Goal: Information Seeking & Learning: Check status

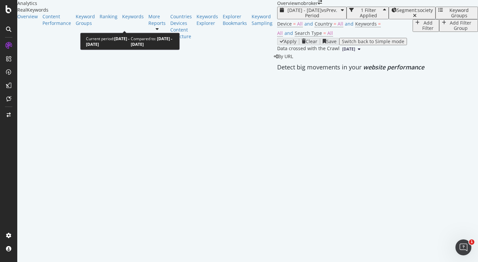
click at [305, 19] on span "vs Prev. Period" at bounding box center [321, 13] width 32 height 12
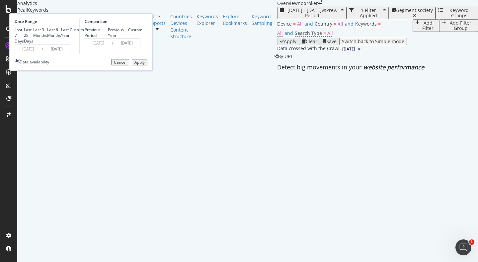
click at [41, 54] on input "2025/08/01" at bounding box center [28, 48] width 27 height 9
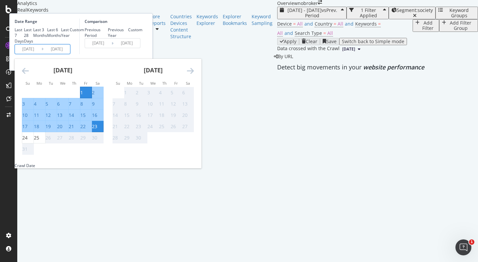
click at [92, 96] on div "1" at bounding box center [85, 92] width 11 height 7
click at [39, 141] on div "25" at bounding box center [36, 137] width 5 height 7
type input "2025/08/25"
type input "2025/07/07"
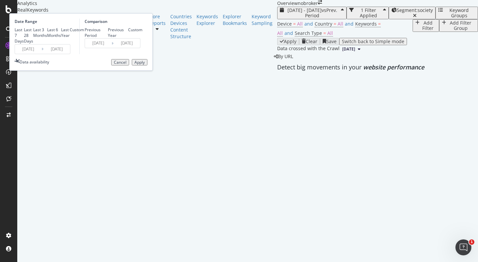
click at [145, 65] on div "Apply" at bounding box center [139, 62] width 10 height 5
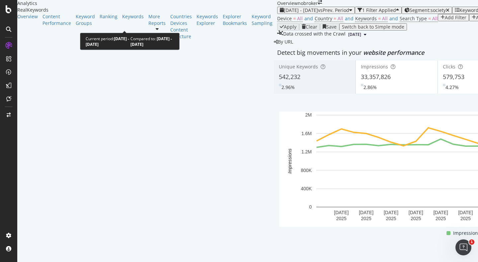
click at [284, 13] on span "2025 Aug. 1st - Aug. 25th" at bounding box center [301, 10] width 34 height 6
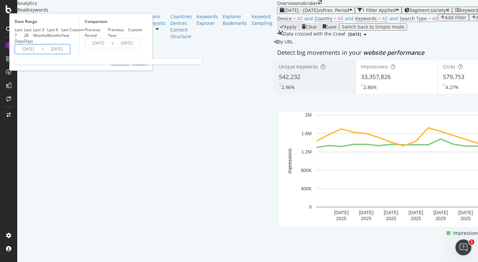
click at [41, 54] on input "2025/08/01" at bounding box center [28, 48] width 27 height 9
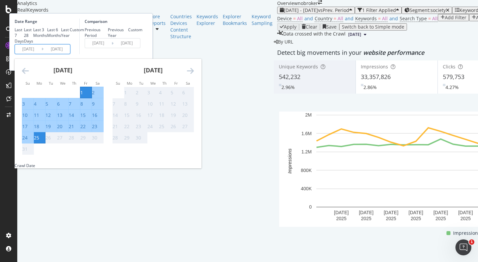
click at [142, 54] on div "Comparison Previous Period Previous Year Custom 2025/07/07 Navigate forward to …" at bounding box center [110, 37] width 63 height 36
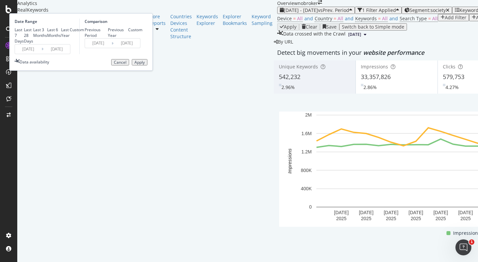
click at [126, 65] on div "Cancel" at bounding box center [120, 62] width 13 height 5
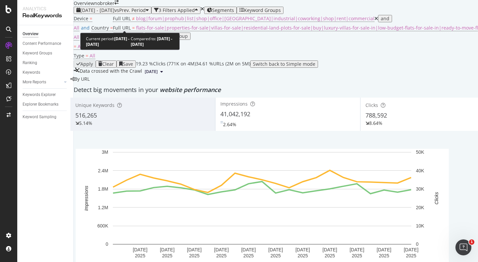
click at [104, 13] on span "[DATE] - [DATE]" at bounding box center [97, 10] width 34 height 6
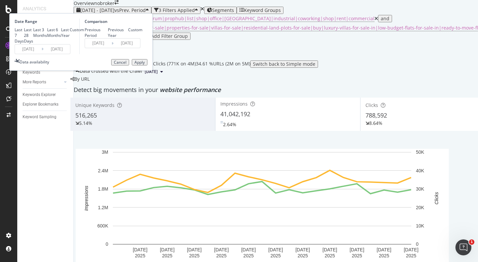
click at [41, 54] on input "2025/08/01" at bounding box center [28, 48] width 27 height 9
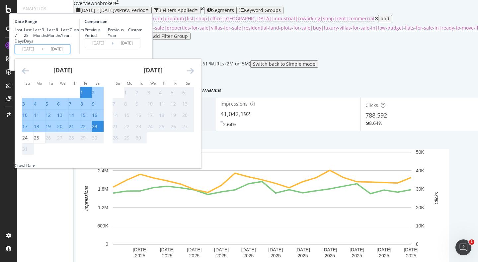
click at [92, 96] on div "1" at bounding box center [85, 92] width 11 height 7
click at [39, 141] on div "25" at bounding box center [36, 137] width 5 height 7
type input "2025/08/25"
type input "2025/07/07"
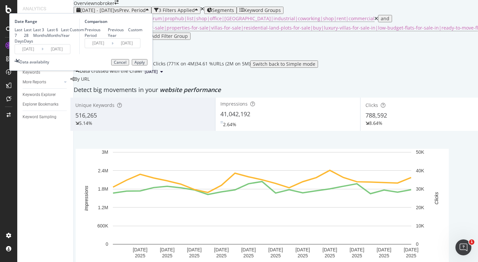
click at [145, 65] on div "Apply" at bounding box center [139, 62] width 10 height 5
